Goal: Transaction & Acquisition: Subscribe to service/newsletter

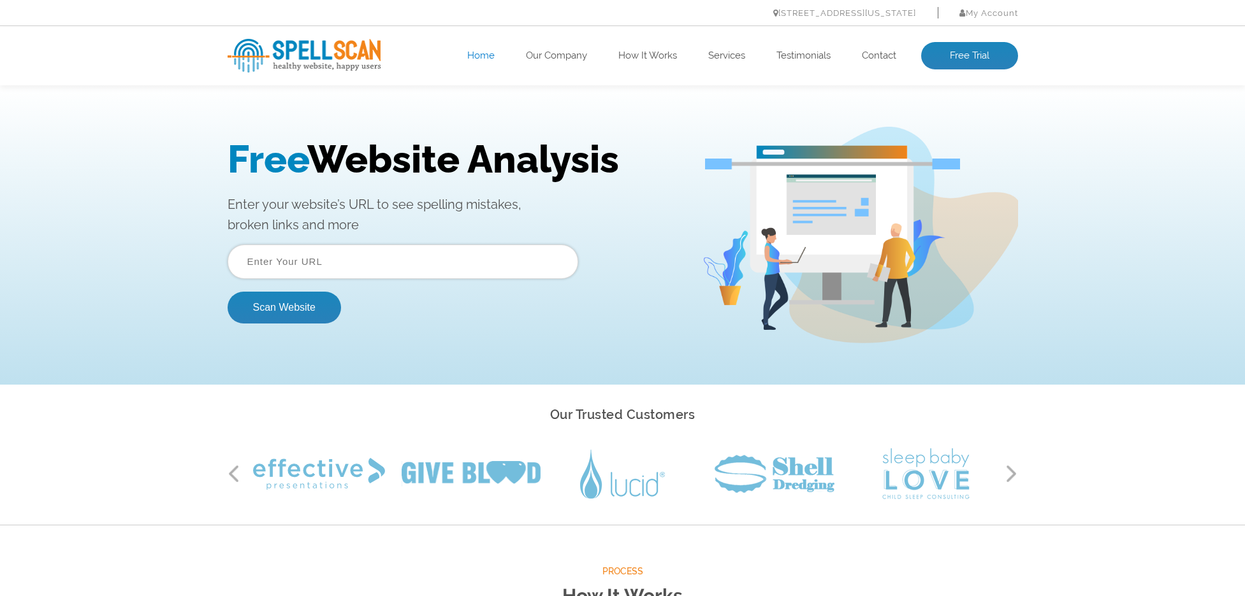
click at [358, 264] on input "text" at bounding box center [403, 262] width 351 height 34
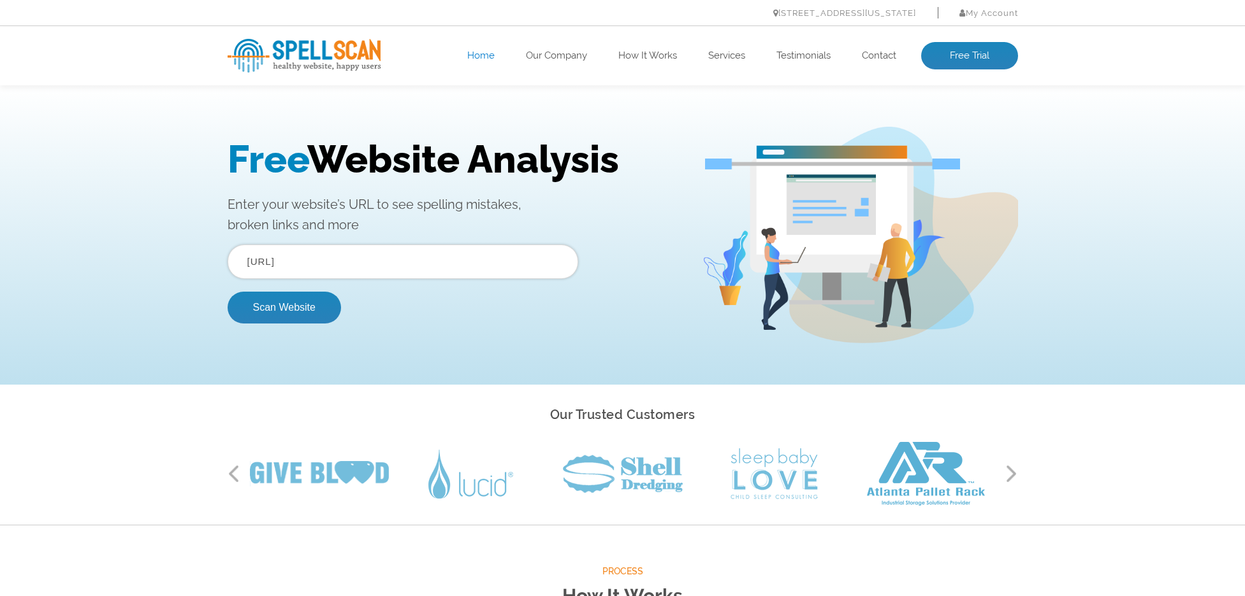
type input "munibonds.ai"
click at [228, 292] on button "Scan Website" at bounding box center [284, 308] width 113 height 32
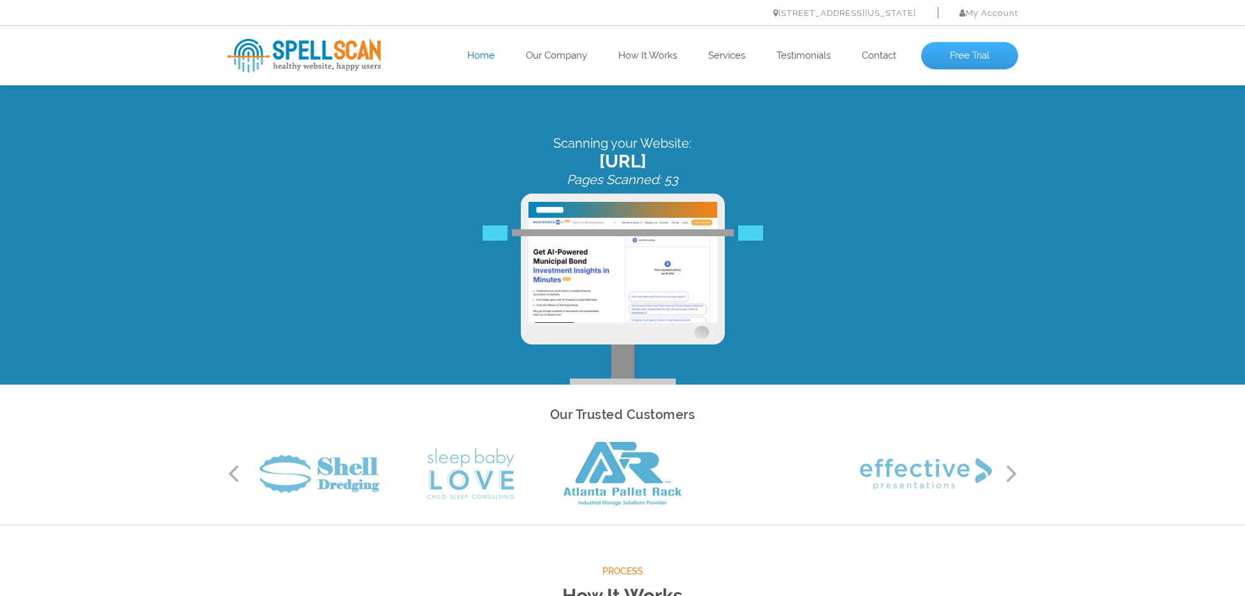
click at [960, 56] on link "Free Trial" at bounding box center [969, 56] width 97 height 28
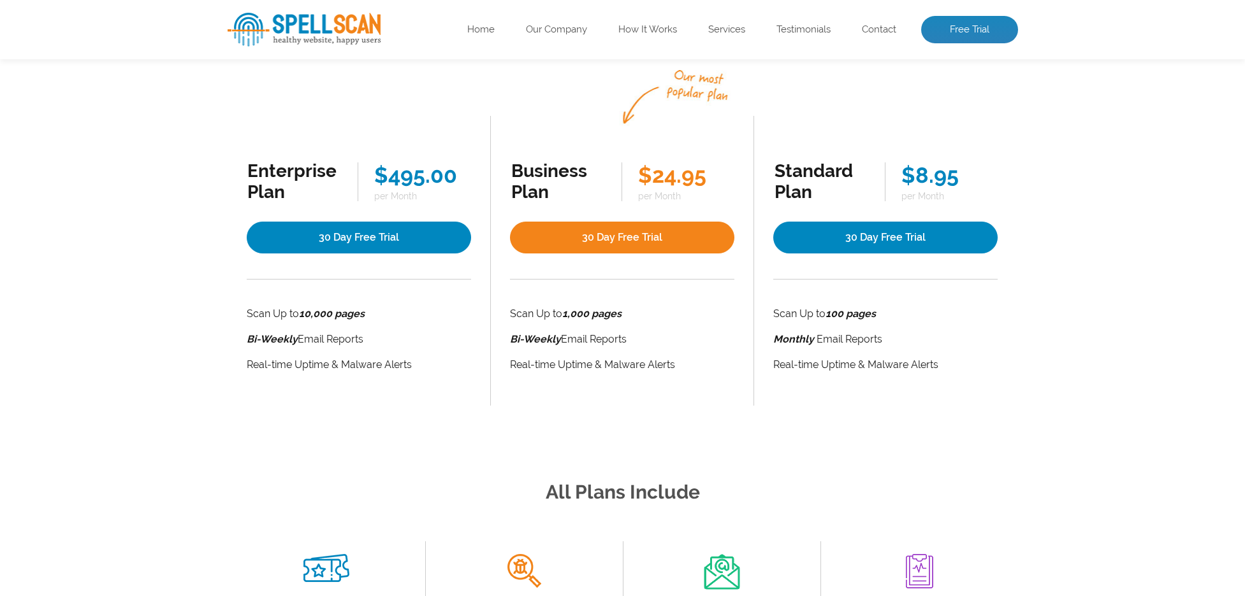
scroll to position [45, 0]
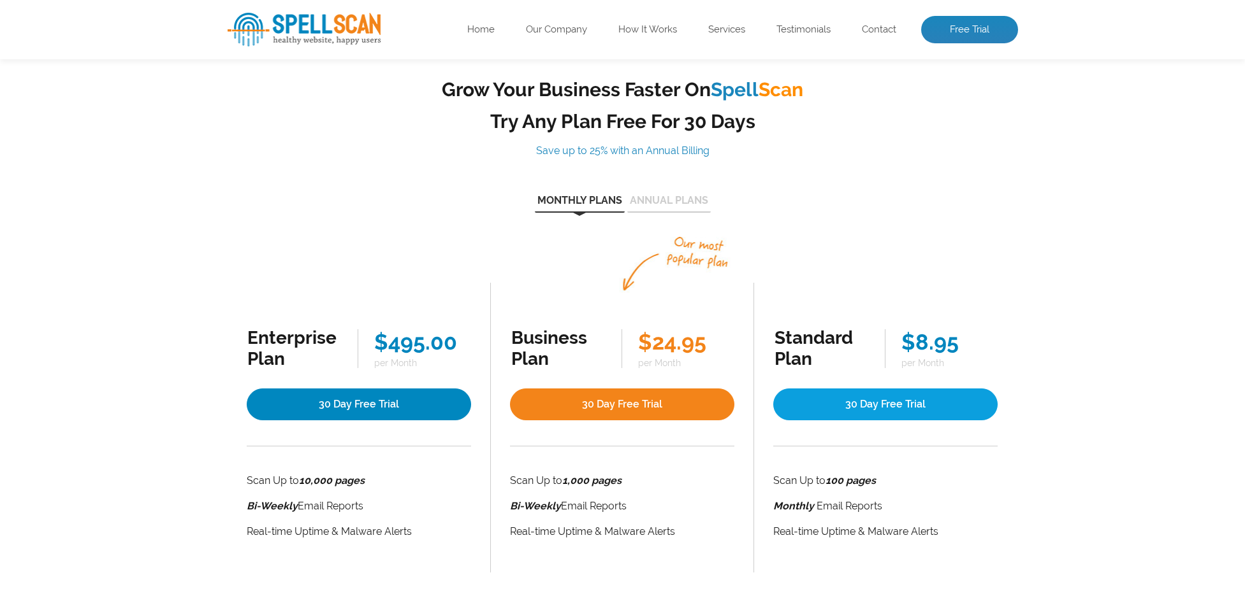
click at [842, 414] on link "30 Day Free Trial" at bounding box center [885, 405] width 224 height 32
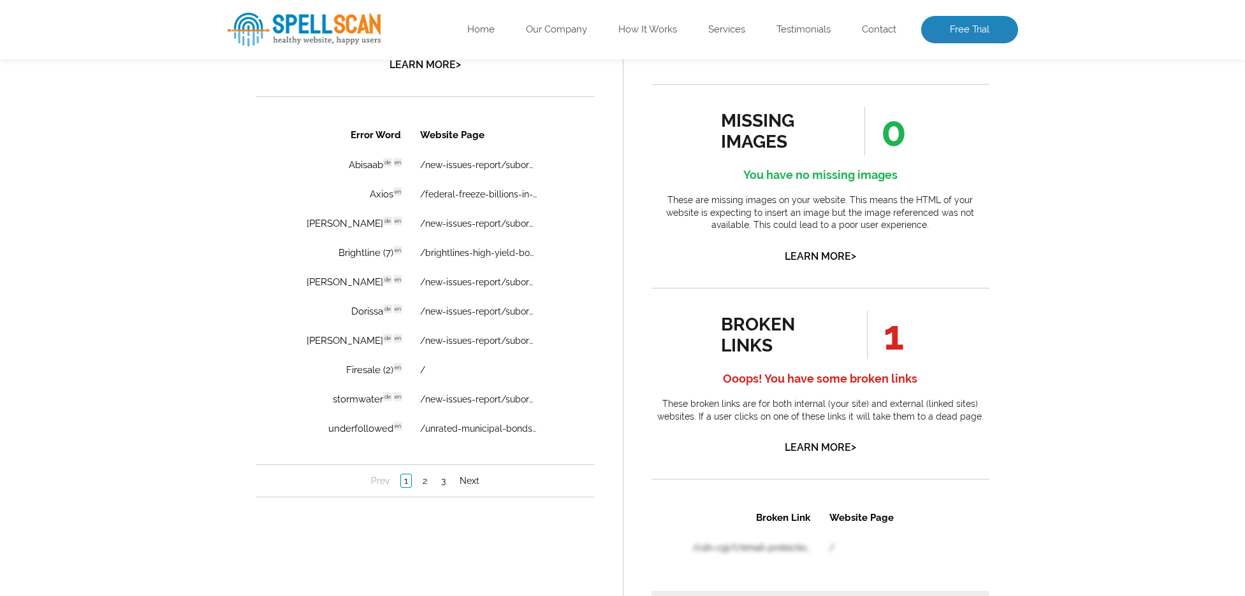
scroll to position [893, 0]
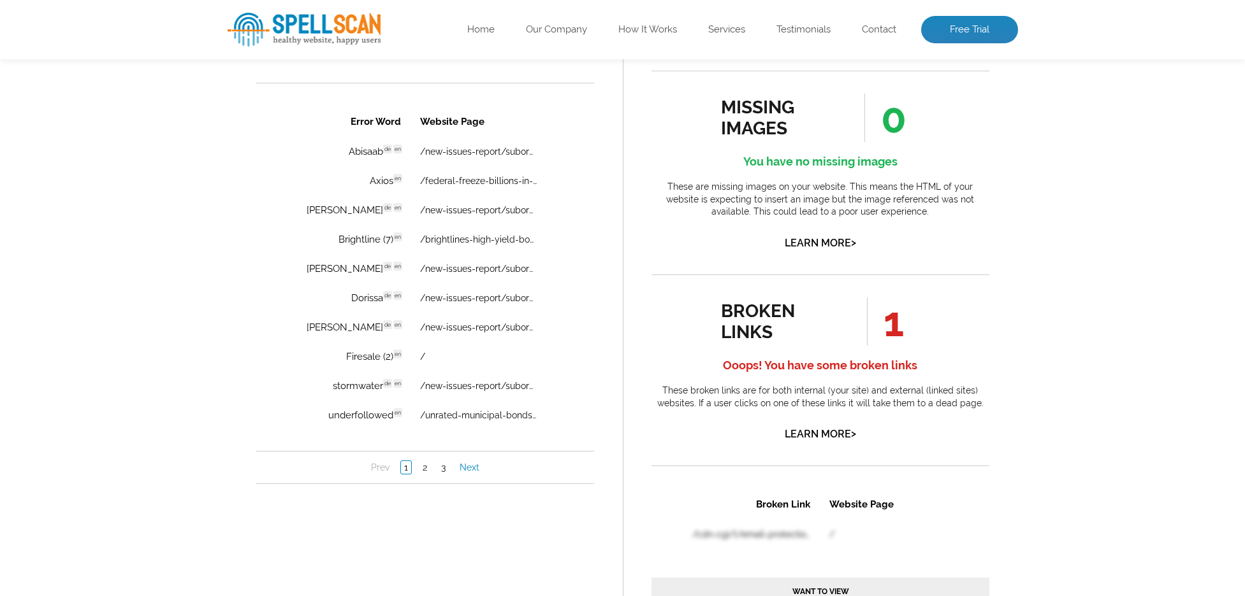
click at [470, 471] on link "Next" at bounding box center [469, 467] width 26 height 13
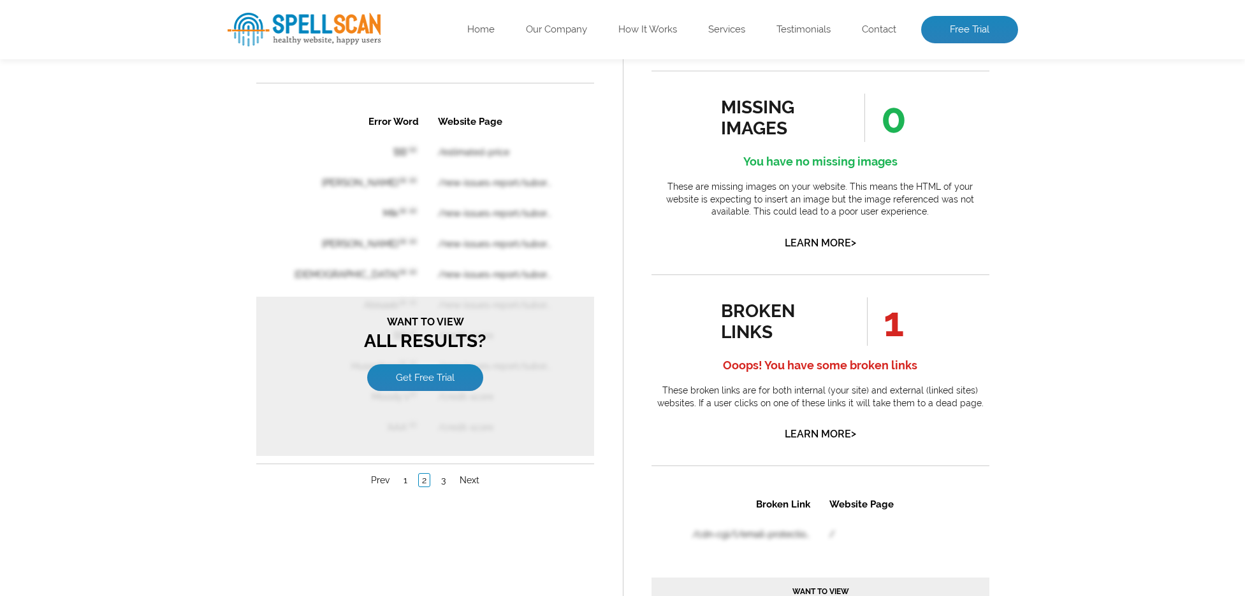
scroll to position [0, 0]
click at [500, 473] on ul "Prev 1 2 3 Next" at bounding box center [425, 480] width 338 height 14
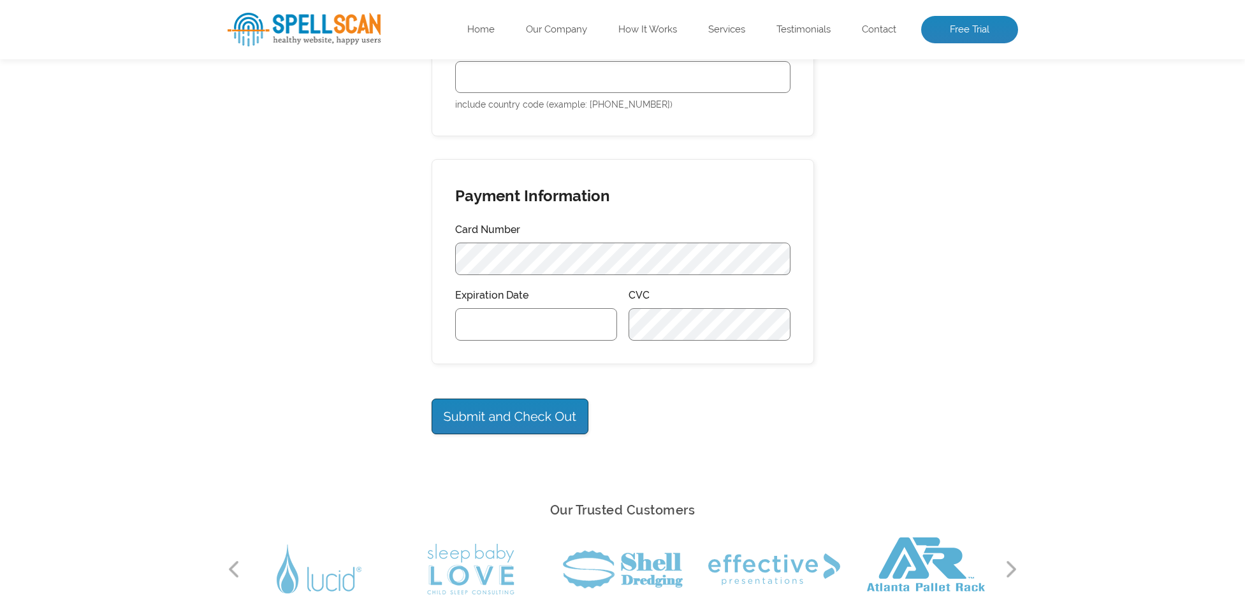
scroll to position [741, 0]
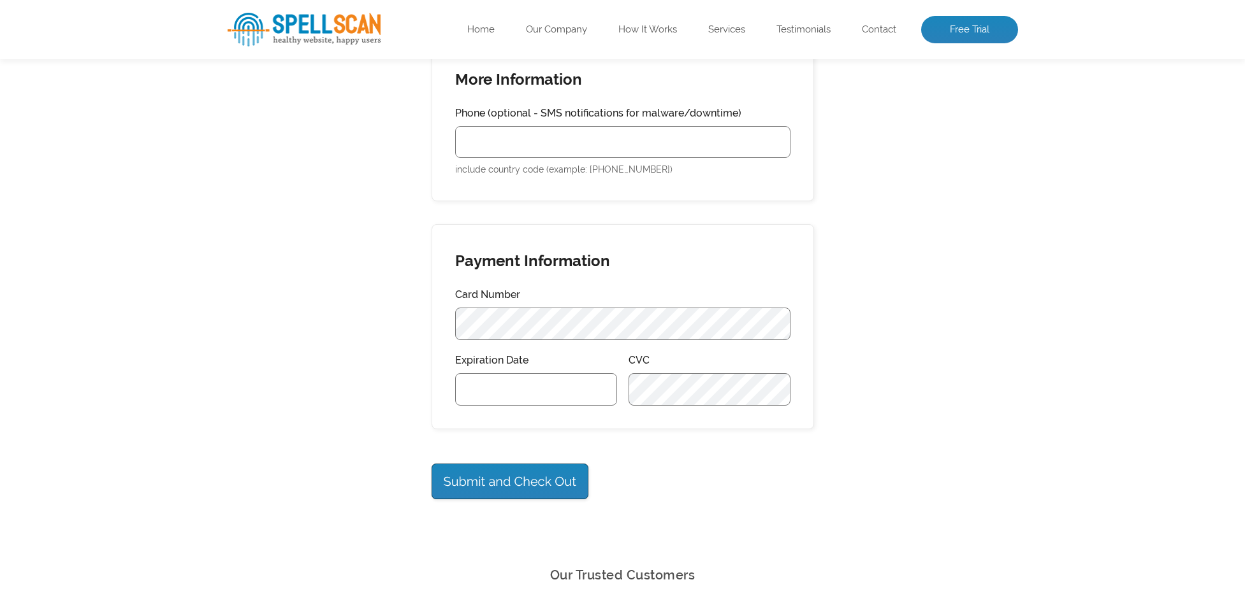
click at [548, 333] on div "Card Number Expiration Date CVC" at bounding box center [622, 346] width 335 height 120
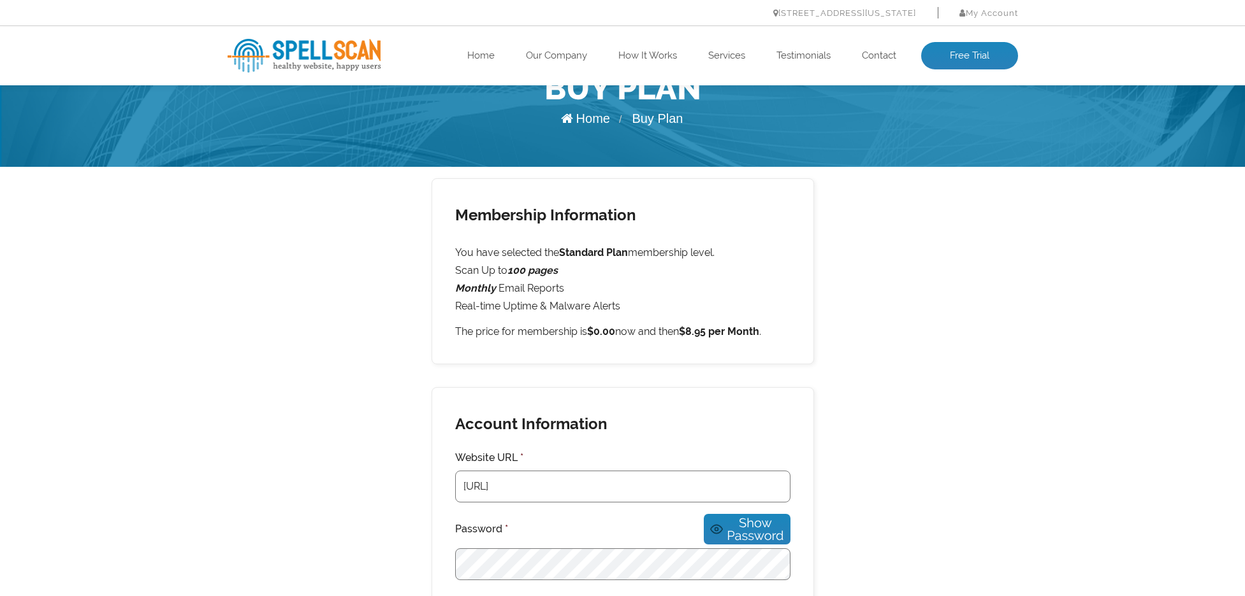
scroll to position [0, 0]
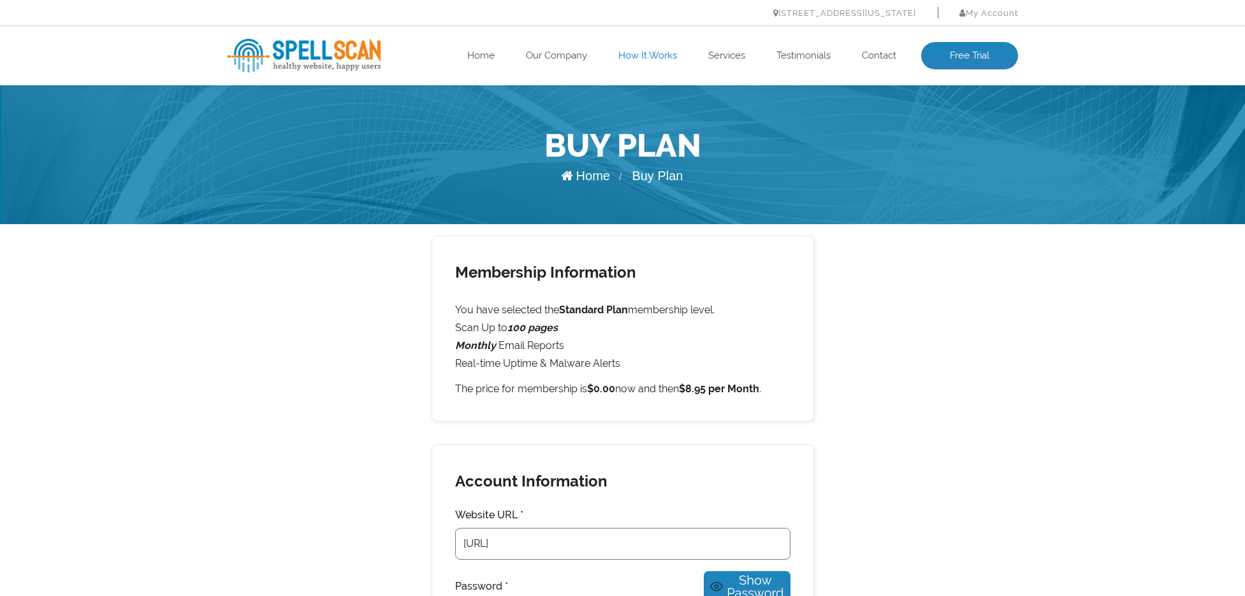
click at [651, 53] on link "How It Works" at bounding box center [647, 56] width 59 height 13
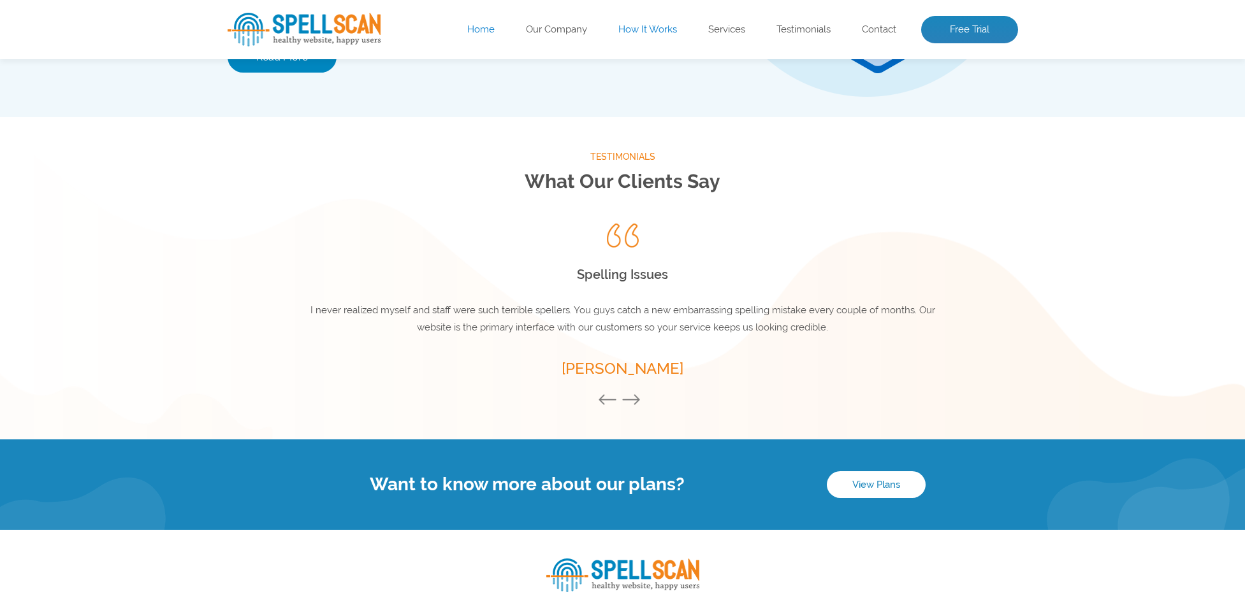
scroll to position [1733, 0]
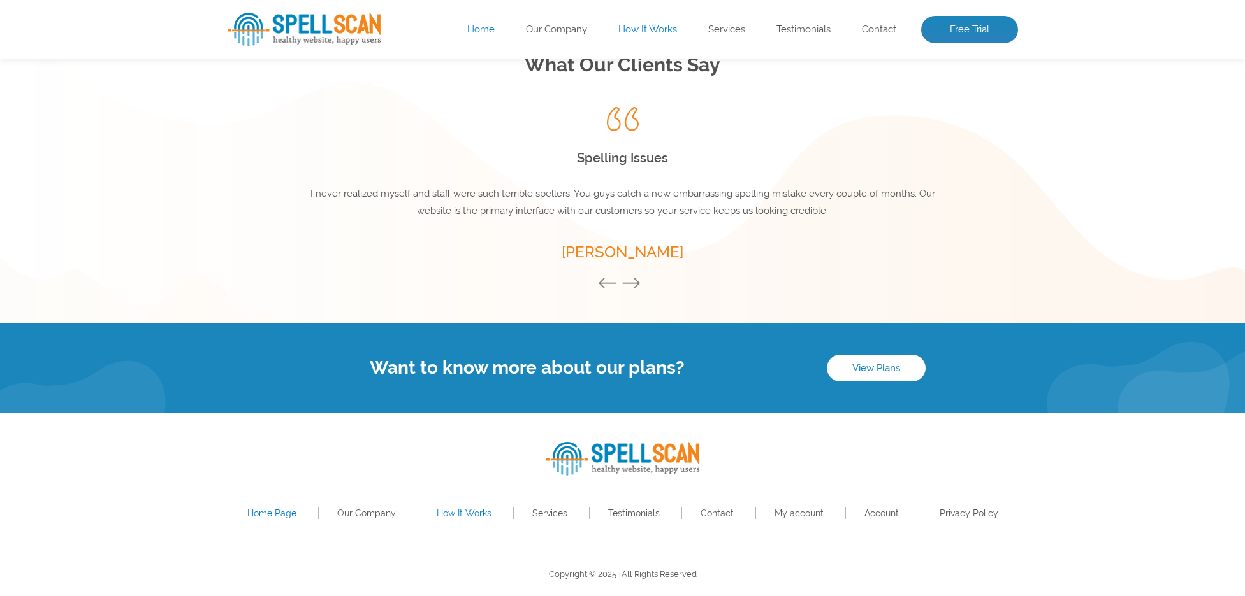
click at [459, 511] on link "How It Works" at bounding box center [464, 514] width 55 height 10
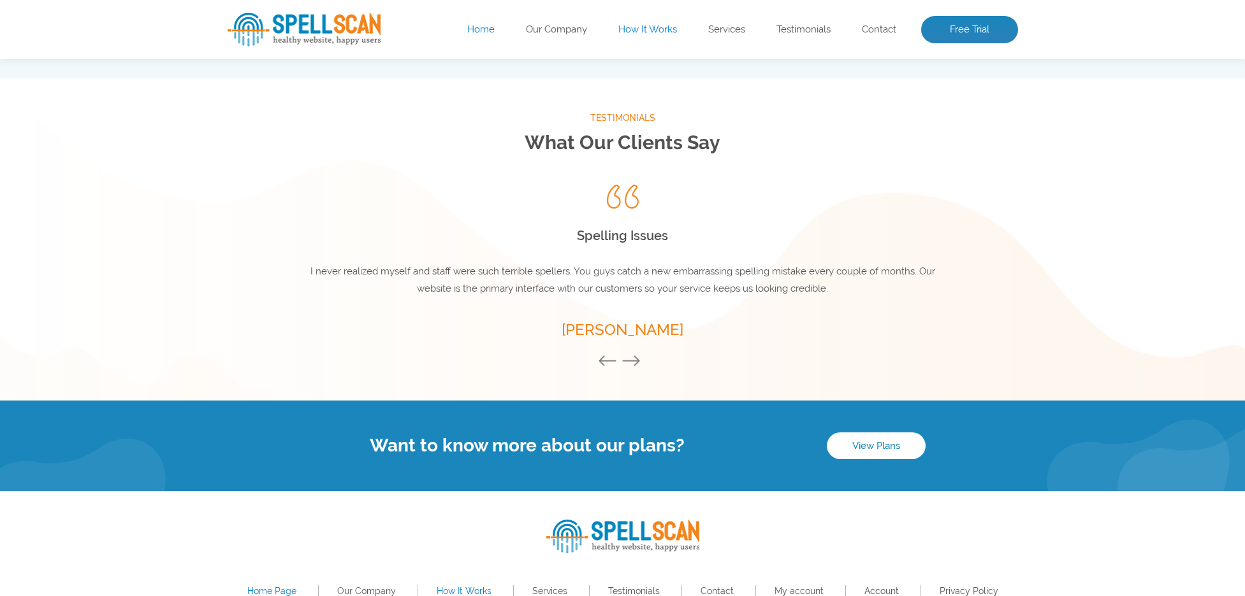
click at [459, 491] on div "Want to know more about our plans? View Plans" at bounding box center [622, 446] width 1245 height 90
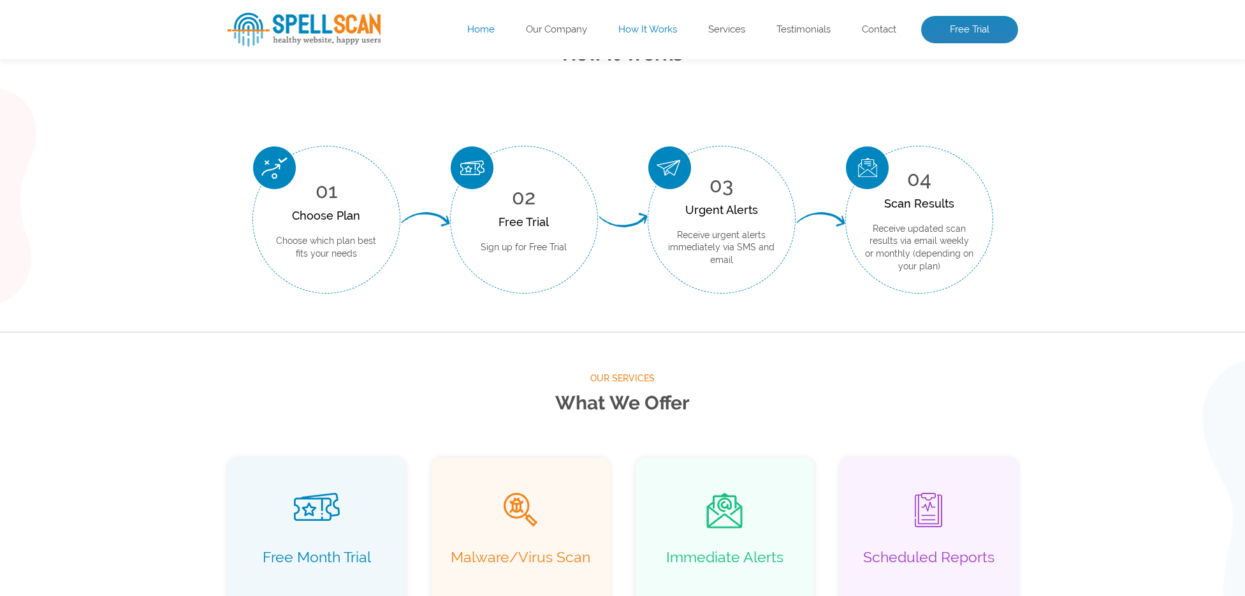
scroll to position [472, 0]
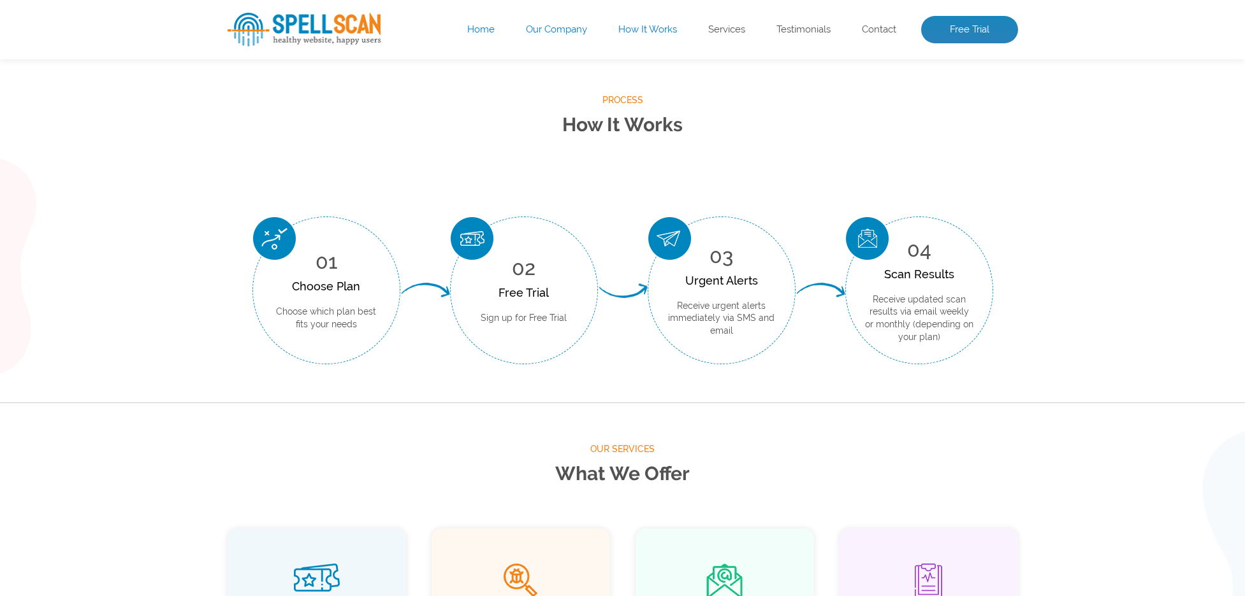
click at [567, 31] on link "Our Company" at bounding box center [556, 30] width 61 height 13
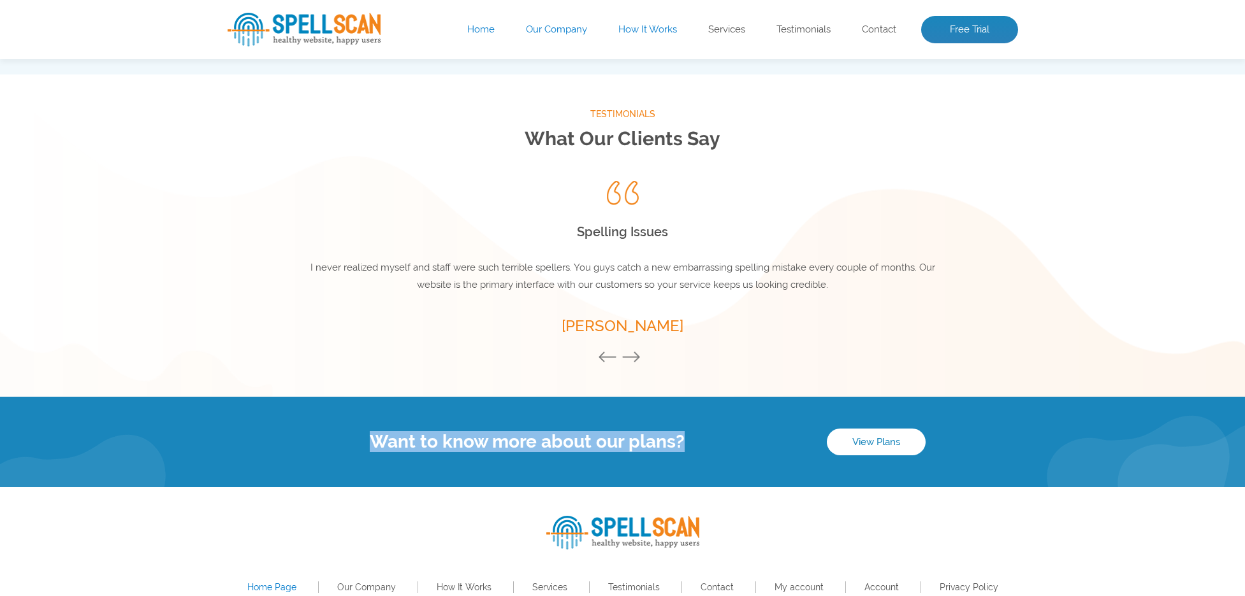
scroll to position [1733, 0]
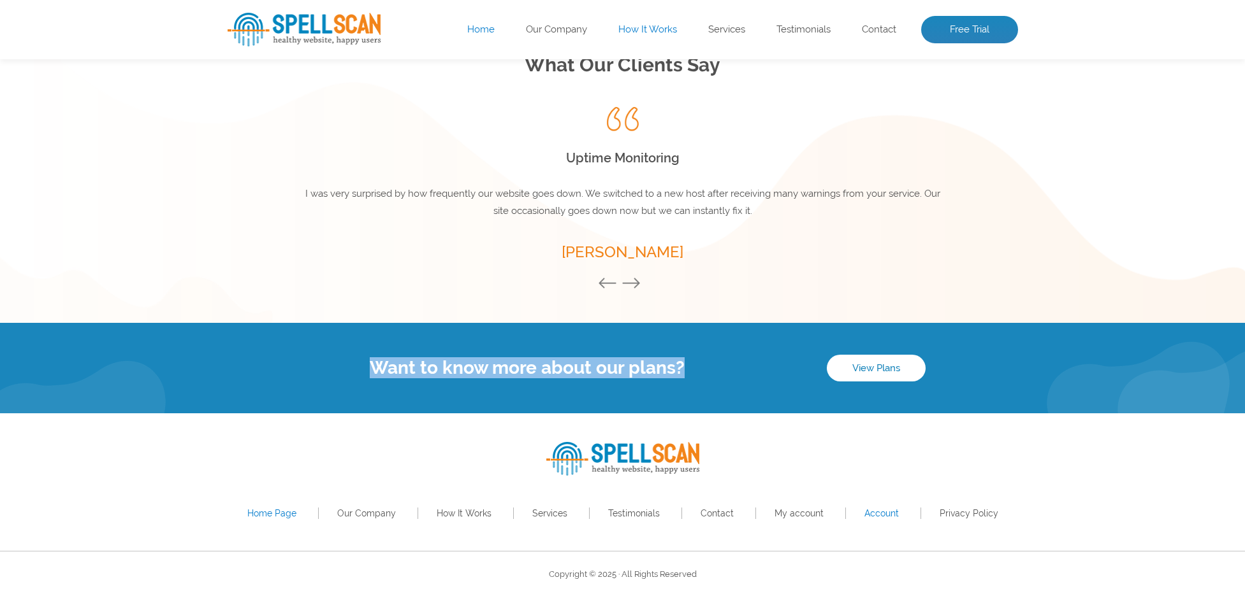
click at [883, 513] on link "Account" at bounding box center [881, 514] width 34 height 10
